Goal: Register for event/course

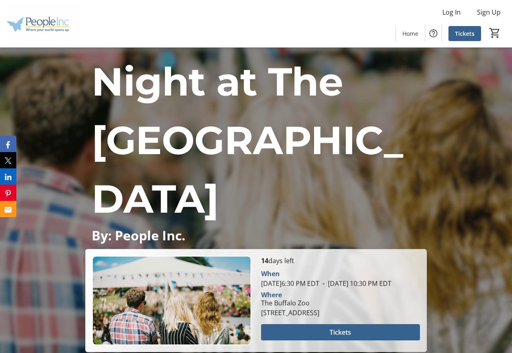
scroll to position [163, 0]
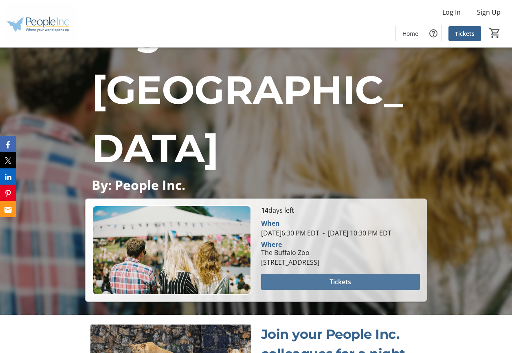
click at [350, 277] on span "Tickets" at bounding box center [340, 282] width 22 height 10
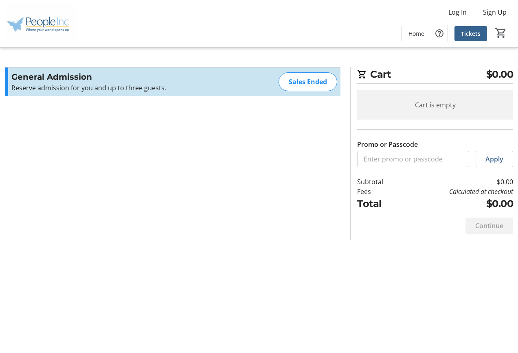
click at [124, 84] on p "Reserve admission for you and up to three guests." at bounding box center [100, 88] width 178 height 10
click at [457, 36] on span at bounding box center [470, 34] width 33 height 20
click at [293, 83] on div "Sales Ended" at bounding box center [307, 81] width 59 height 19
